Goal: Task Accomplishment & Management: Complete application form

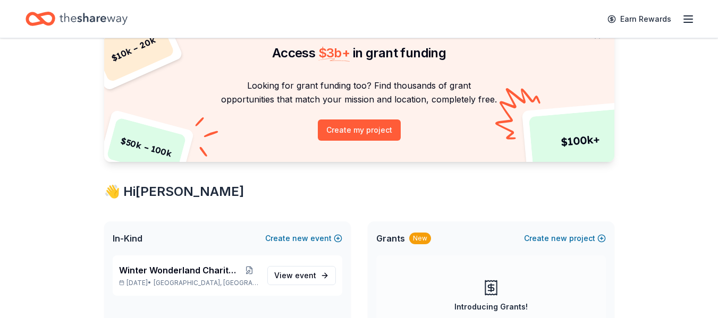
scroll to position [106, 0]
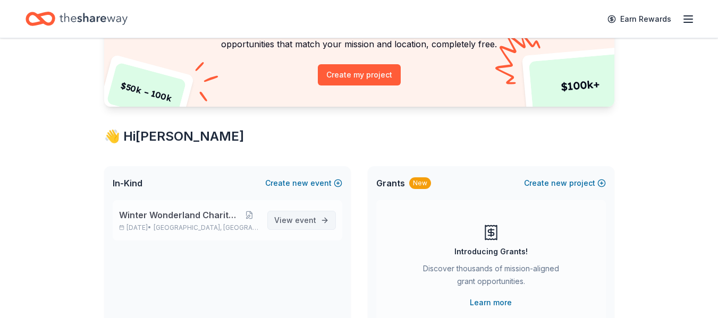
click at [294, 222] on span "View event" at bounding box center [295, 220] width 42 height 13
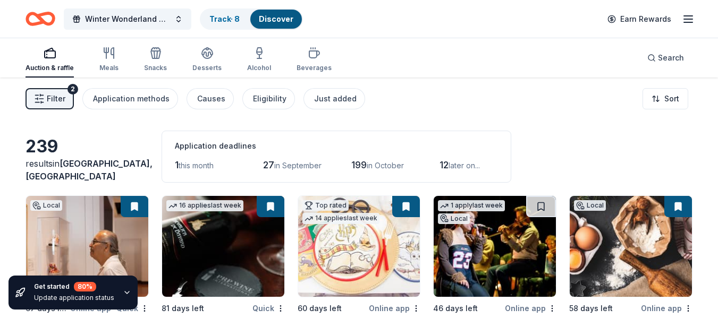
click at [55, 96] on span "Filter" at bounding box center [56, 98] width 19 height 13
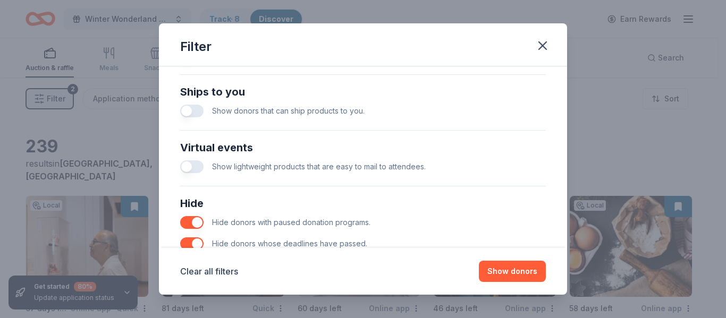
scroll to position [519, 0]
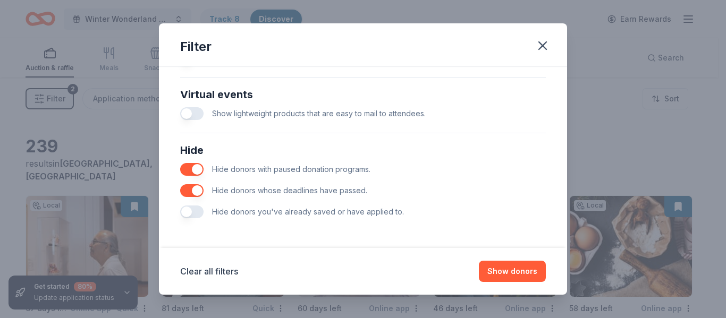
click at [190, 210] on button "button" at bounding box center [191, 212] width 23 height 13
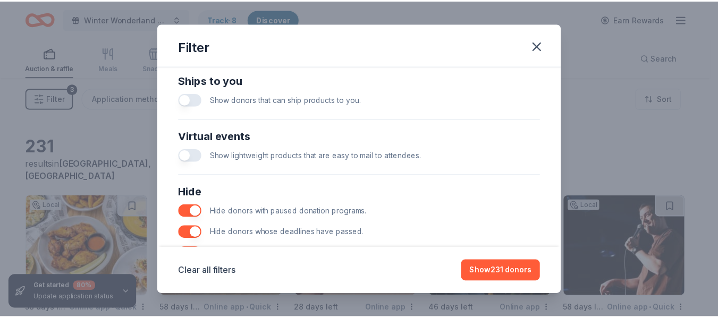
scroll to position [412, 0]
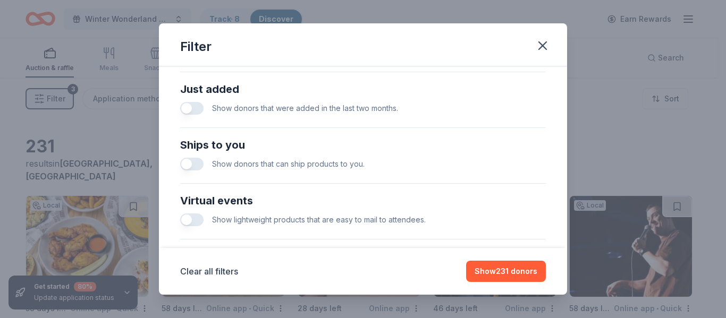
click at [189, 110] on button "button" at bounding box center [191, 108] width 23 height 13
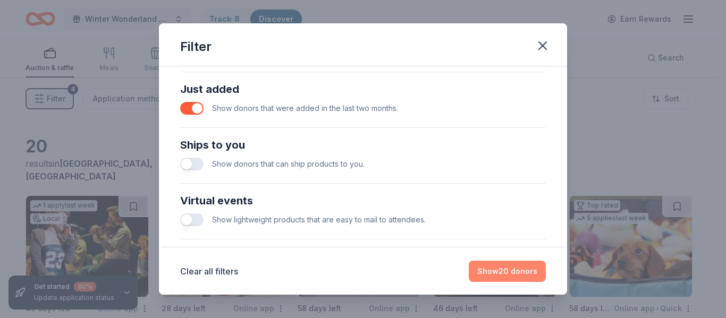
click at [509, 268] on button "Show 20 donors" at bounding box center [507, 271] width 77 height 21
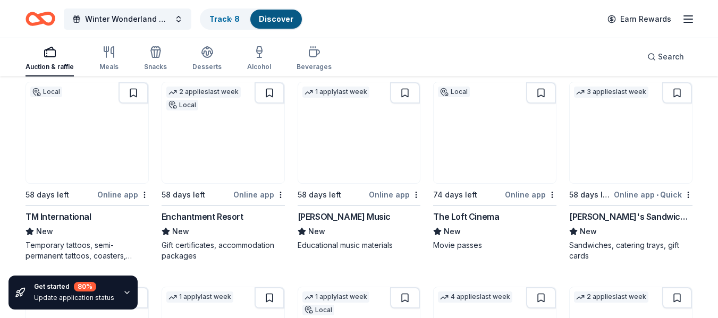
scroll to position [266, 0]
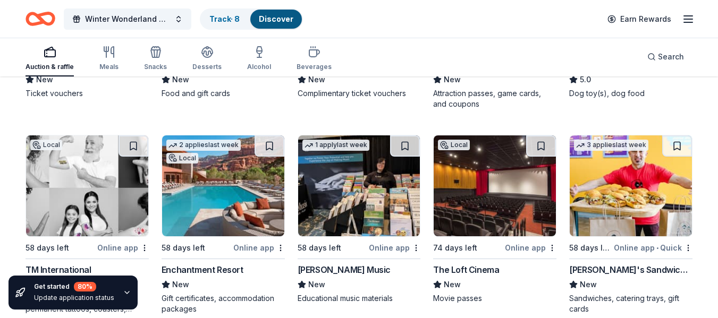
click at [196, 193] on img at bounding box center [223, 186] width 122 height 101
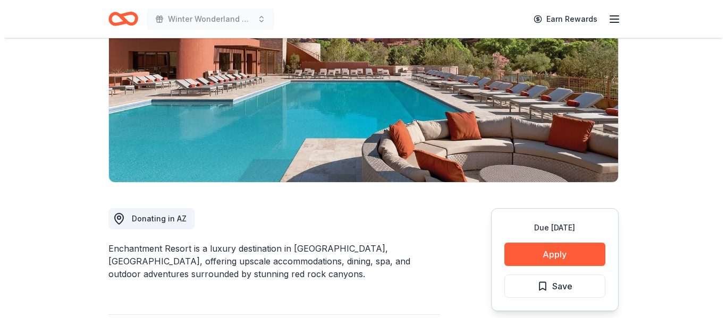
scroll to position [159, 0]
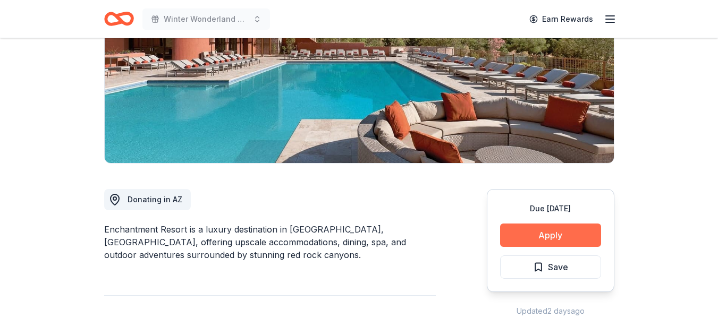
click at [537, 233] on button "Apply" at bounding box center [550, 235] width 101 height 23
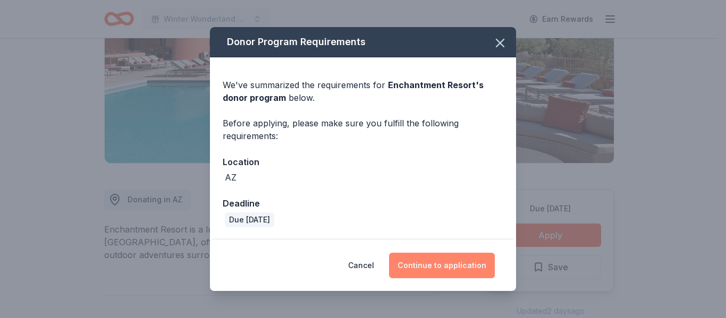
click at [428, 260] on button "Continue to application" at bounding box center [442, 266] width 106 height 26
